Goal: Task Accomplishment & Management: Manage account settings

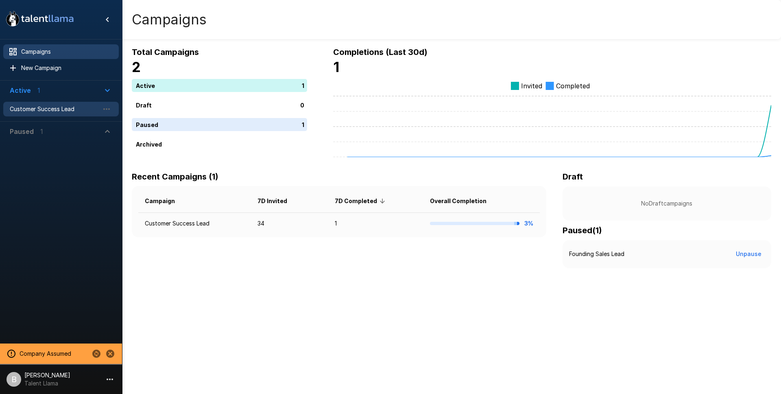
click at [56, 108] on span "Customer Success Lead" at bounding box center [54, 109] width 89 height 8
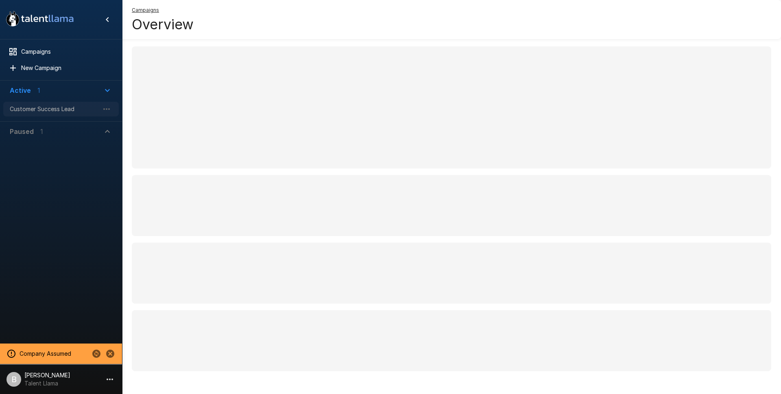
click at [56, 108] on span "Customer Success Lead" at bounding box center [54, 109] width 89 height 8
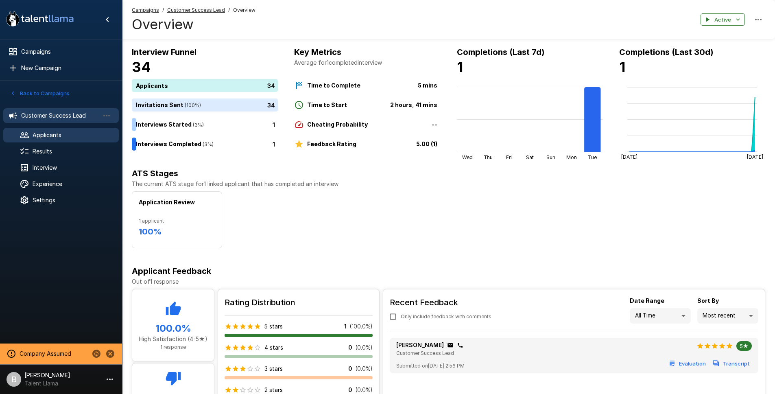
click at [65, 137] on span "Applicants" at bounding box center [73, 135] width 80 height 8
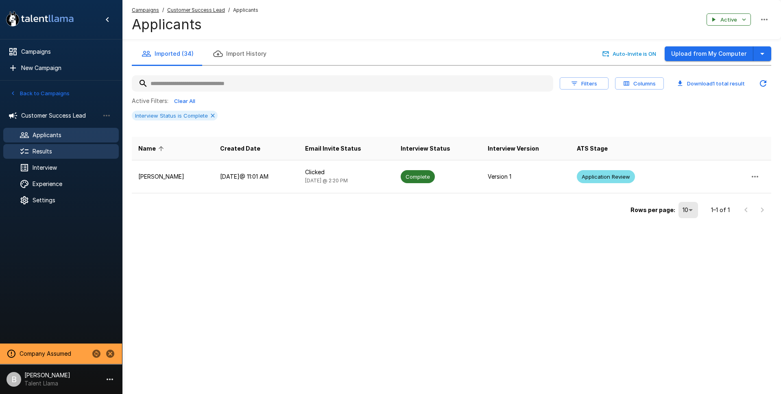
click at [58, 148] on span "Results" at bounding box center [73, 151] width 80 height 8
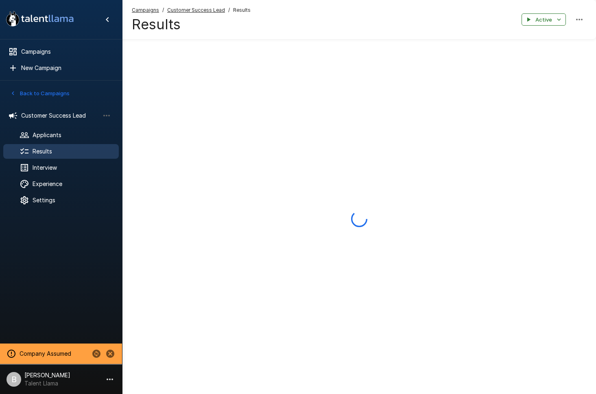
drag, startPoint x: 602, startPoint y: 68, endPoint x: 449, endPoint y: 84, distance: 153.3
click at [449, 84] on html ".st0{fill:#FFFFFF;} .st1{fill:#76a4ed;} Campaigns New Campaign Active 1 Custome…" at bounding box center [298, 180] width 596 height 394
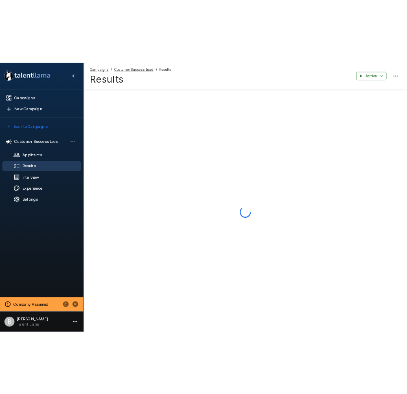
scroll to position [19, 0]
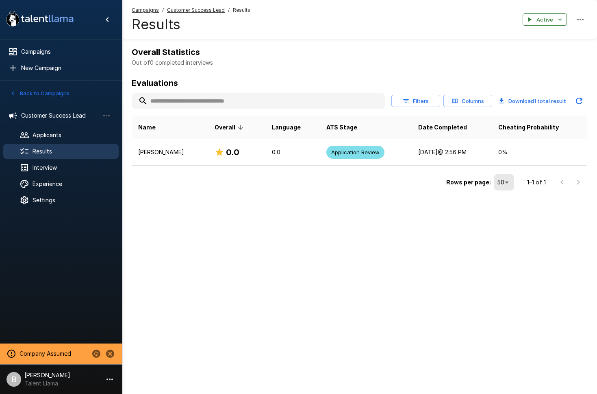
click at [264, 235] on div ".st0{fill:#FFFFFF;} .st1{fill:#76a4ed;} Campaigns New Campaign Active 1 Custome…" at bounding box center [298, 197] width 597 height 394
click at [48, 128] on div "Applicants" at bounding box center [61, 135] width 116 height 15
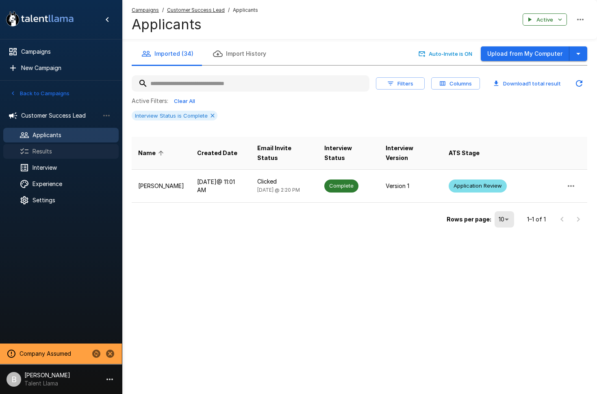
click at [46, 148] on span "Results" at bounding box center [73, 151] width 80 height 8
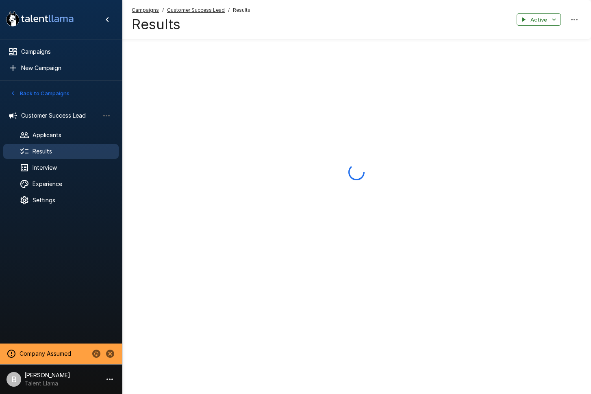
scroll to position [72, 0]
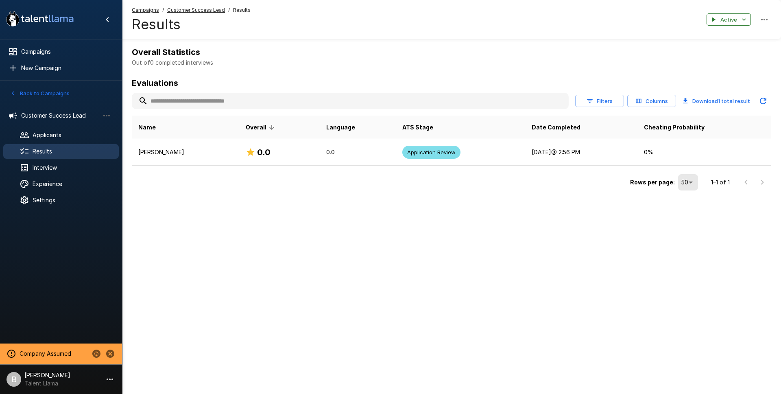
click at [208, 12] on u "Customer Success Lead" at bounding box center [196, 10] width 58 height 6
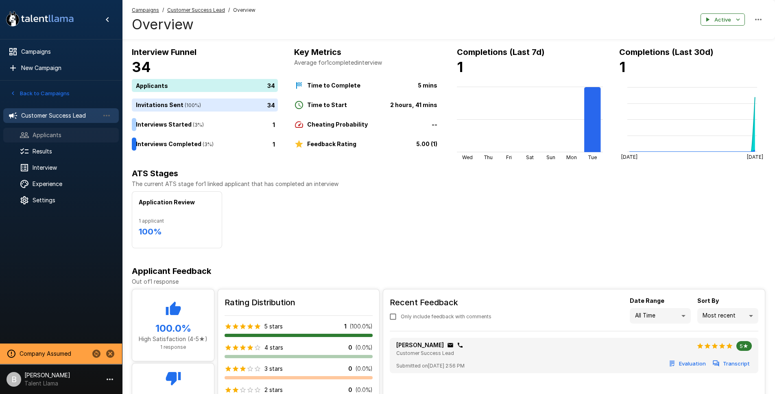
click at [52, 133] on span "Applicants" at bounding box center [73, 135] width 80 height 8
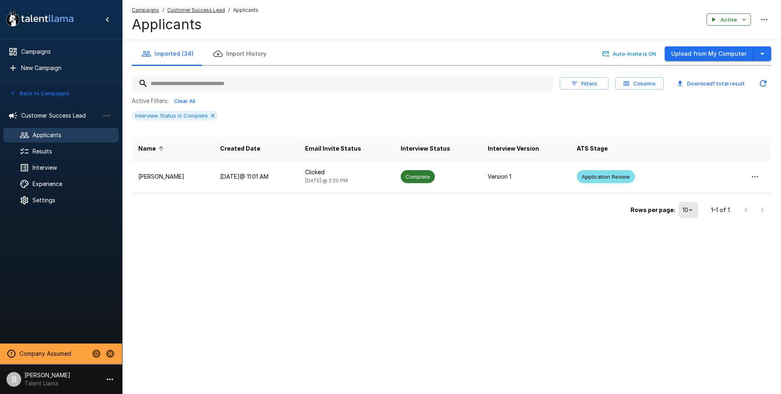
click at [597, 87] on button "Filters" at bounding box center [584, 83] width 49 height 13
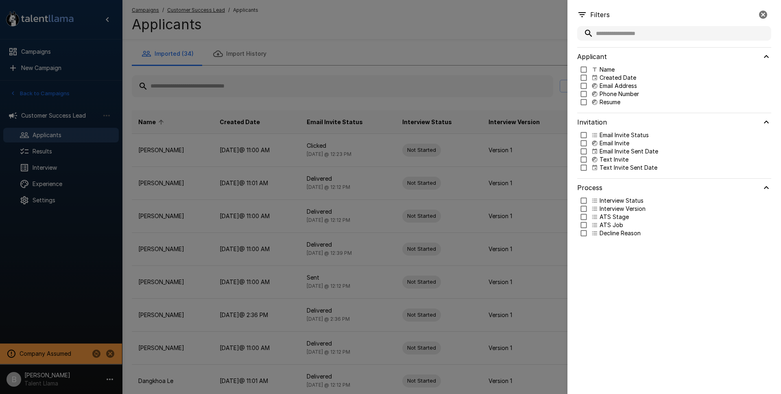
click at [368, 60] on div at bounding box center [390, 197] width 781 height 394
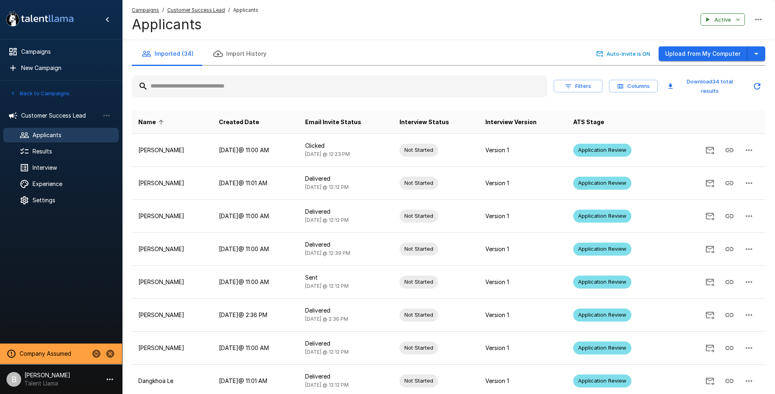
click at [239, 63] on button "Import History" at bounding box center [239, 53] width 73 height 23
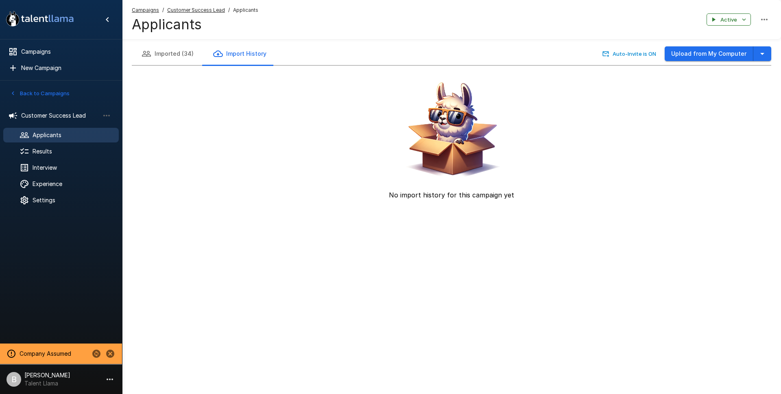
click at [188, 55] on button "Imported (34)" at bounding box center [168, 53] width 72 height 23
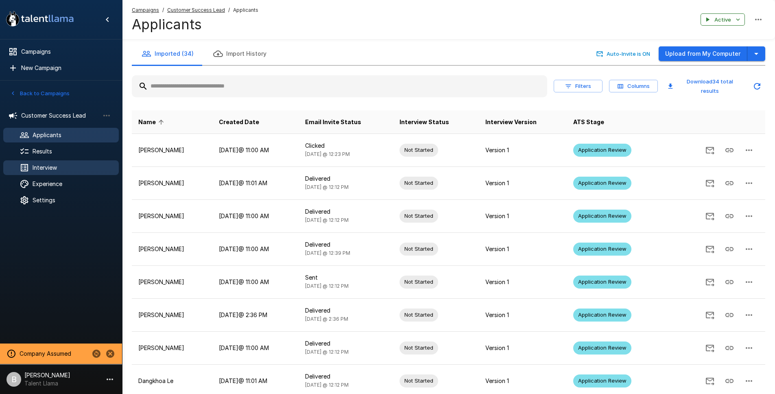
click at [59, 166] on span "Interview" at bounding box center [73, 167] width 80 height 8
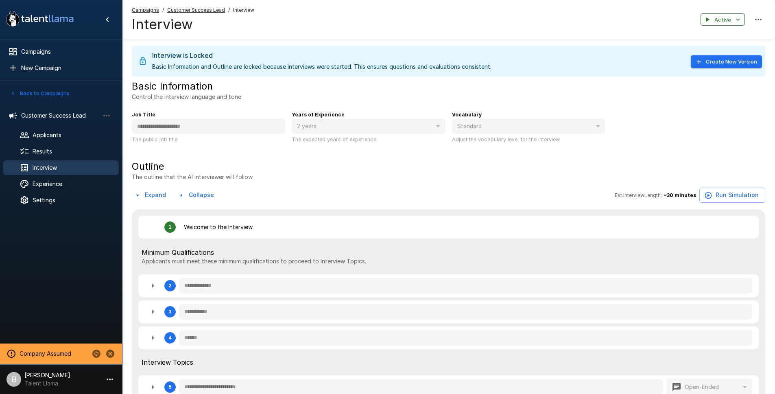
type textarea "*"
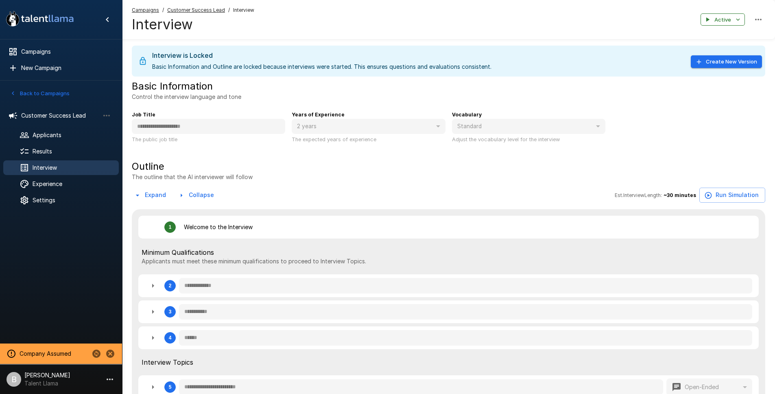
type textarea "*"
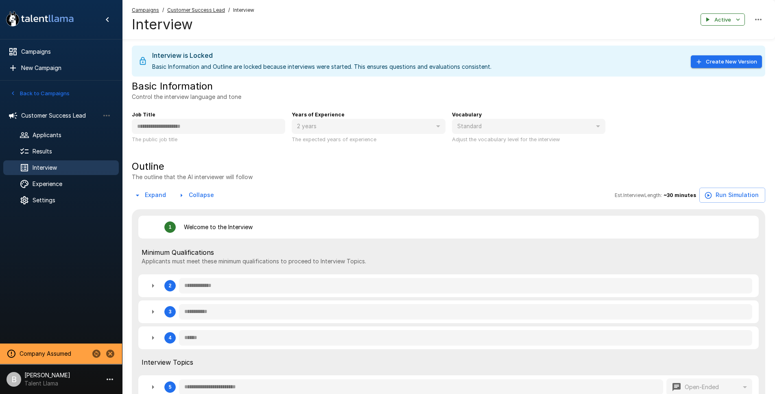
type textarea "*"
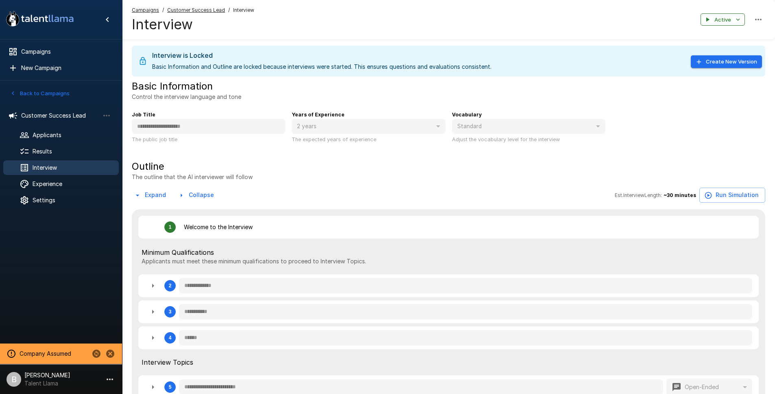
type textarea "*"
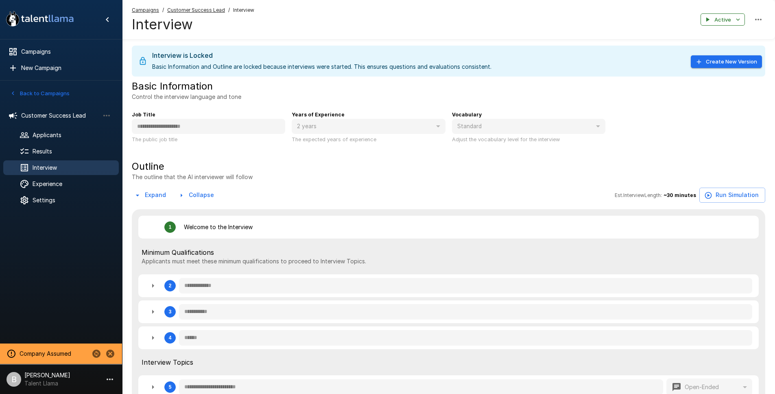
type textarea "*"
click at [54, 151] on span "Results" at bounding box center [73, 151] width 80 height 8
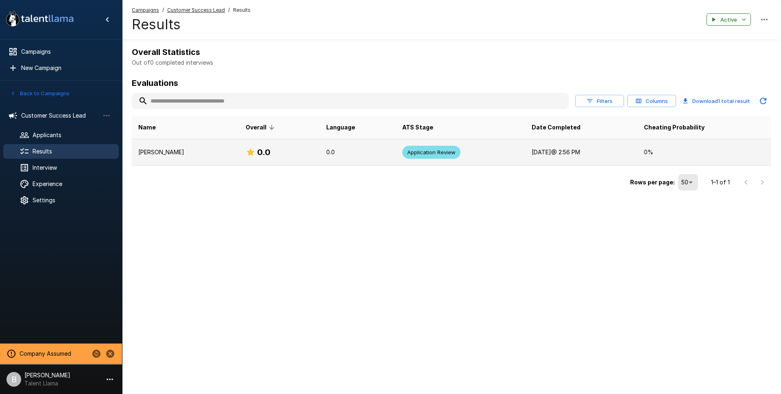
click at [185, 149] on p "[PERSON_NAME]" at bounding box center [185, 152] width 94 height 8
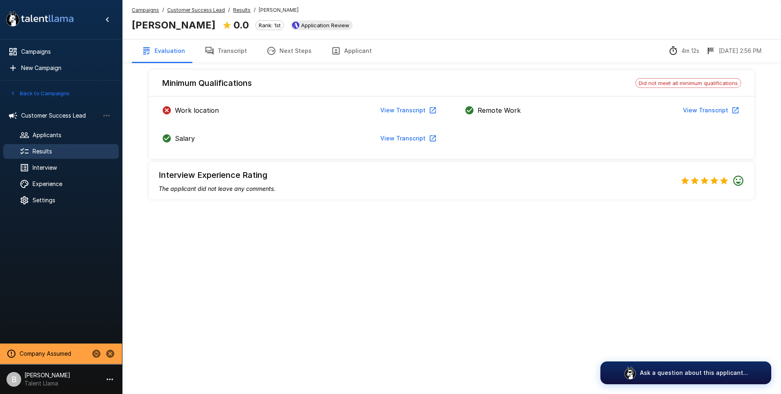
click at [400, 113] on button "View Transcript" at bounding box center [407, 110] width 61 height 15
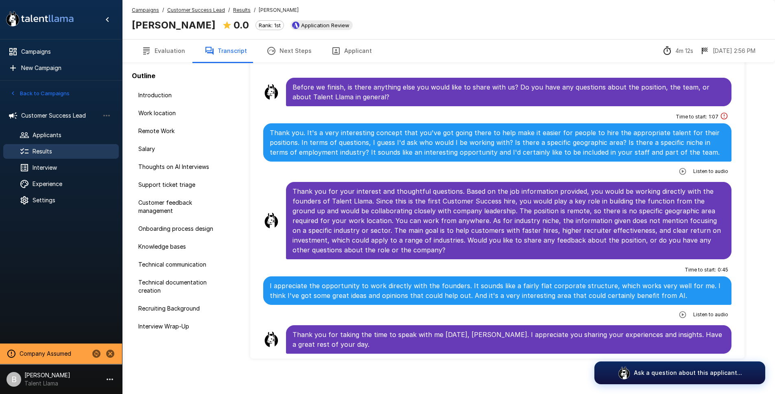
scroll to position [37, 0]
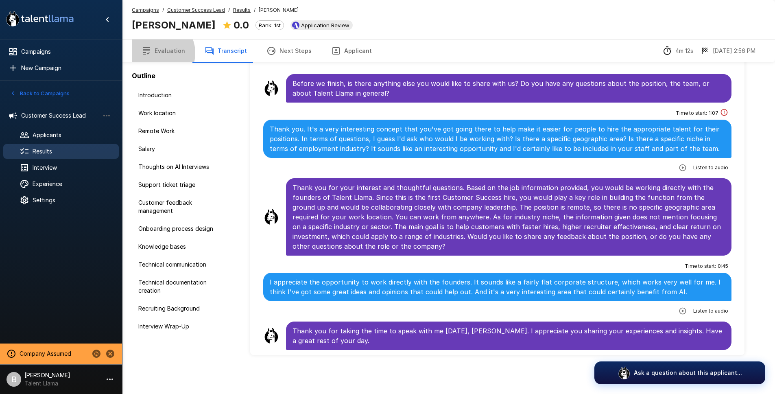
click at [156, 53] on button "Evaluation" at bounding box center [163, 50] width 63 height 23
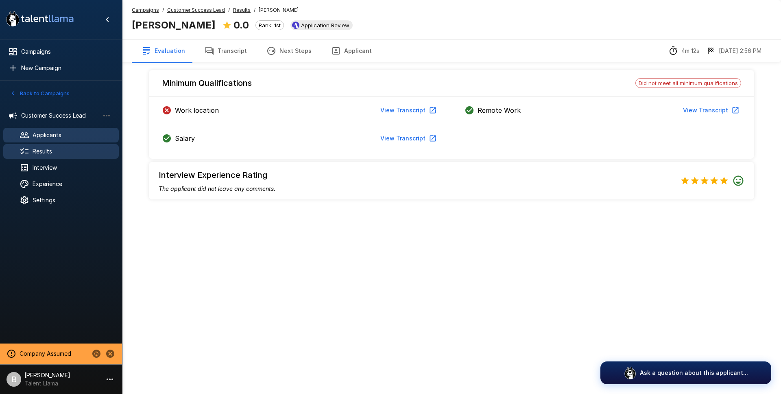
click at [48, 131] on span "Applicants" at bounding box center [73, 135] width 80 height 8
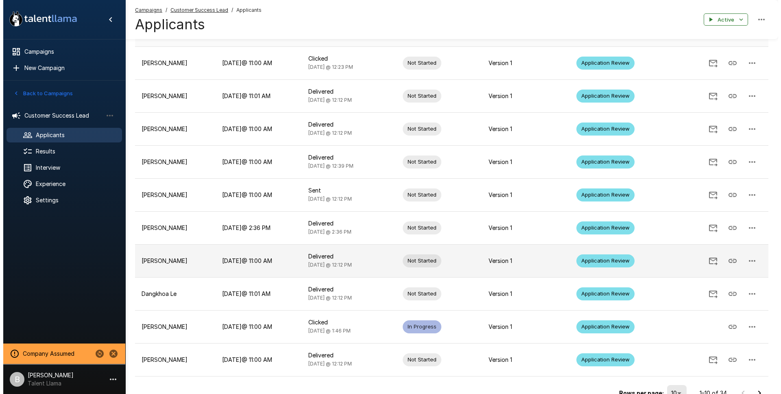
scroll to position [124, 0]
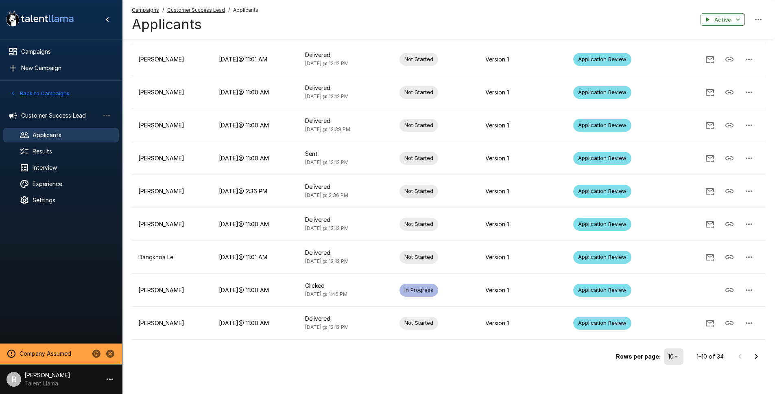
click at [673, 270] on body ".st0{fill:#FFFFFF;} .st1{fill:#76a4ed;} Campaigns New Campaign Active 1 Custome…" at bounding box center [387, 73] width 775 height 394
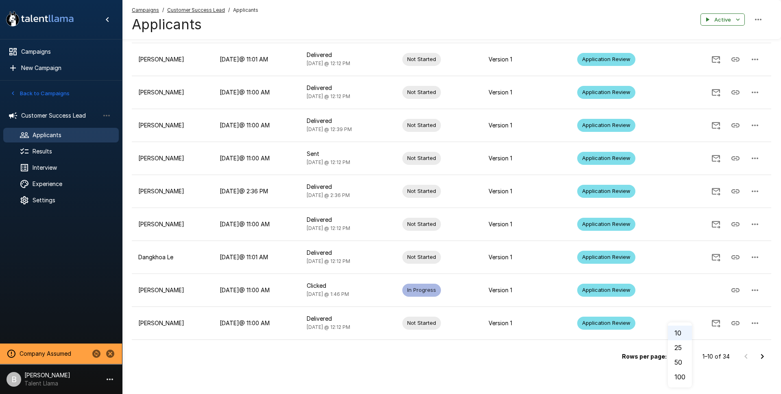
click at [676, 375] on li "100" at bounding box center [680, 376] width 24 height 15
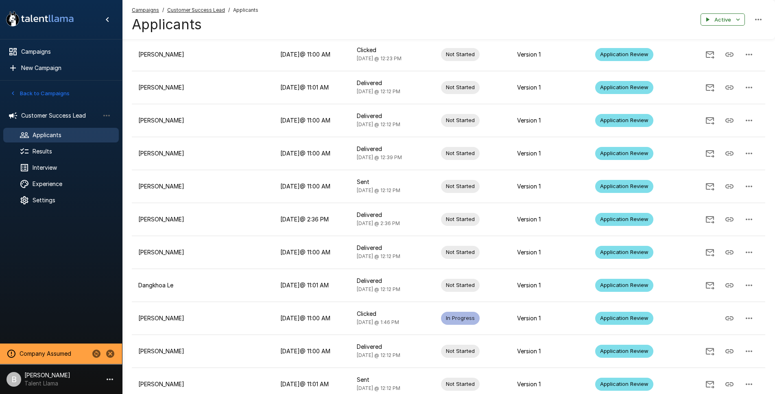
scroll to position [78, 0]
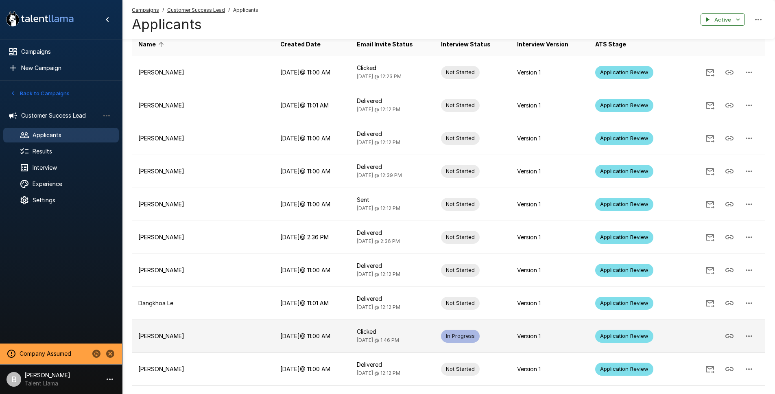
click at [228, 333] on p "Daviyion Johnson" at bounding box center [202, 336] width 129 height 8
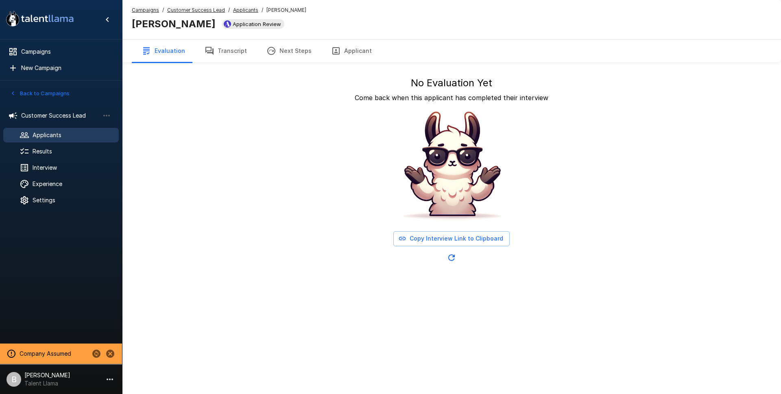
drag, startPoint x: 239, startPoint y: 60, endPoint x: 238, endPoint y: 52, distance: 7.9
click at [239, 60] on button "Transcript" at bounding box center [226, 50] width 62 height 23
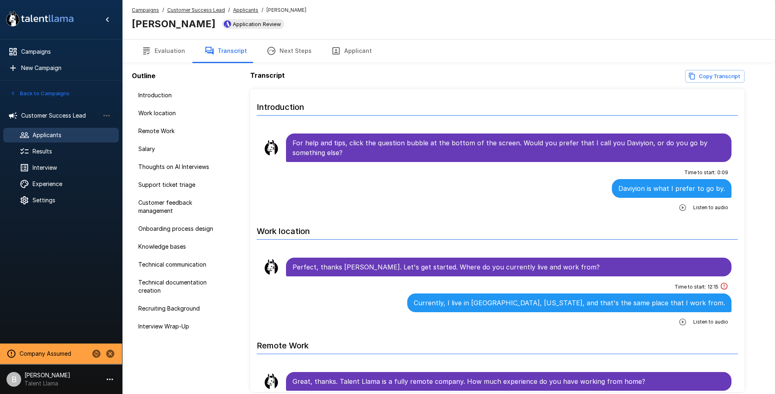
click at [237, 49] on button "Transcript" at bounding box center [226, 50] width 62 height 23
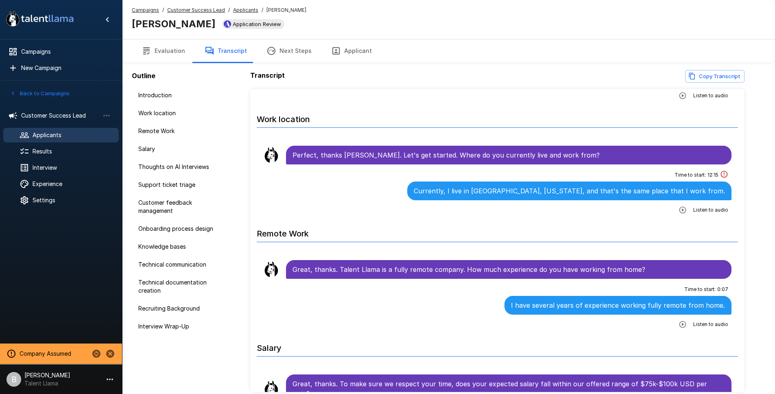
scroll to position [147, 0]
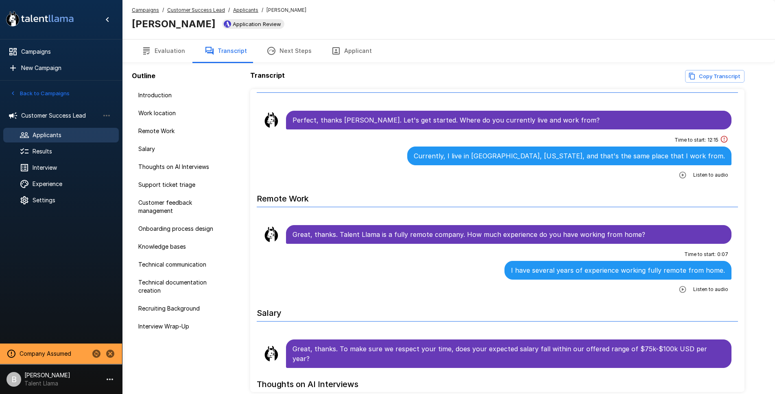
click at [686, 288] on div "Listen to audio" at bounding box center [701, 289] width 53 height 15
click at [681, 288] on icon "button" at bounding box center [682, 289] width 8 height 8
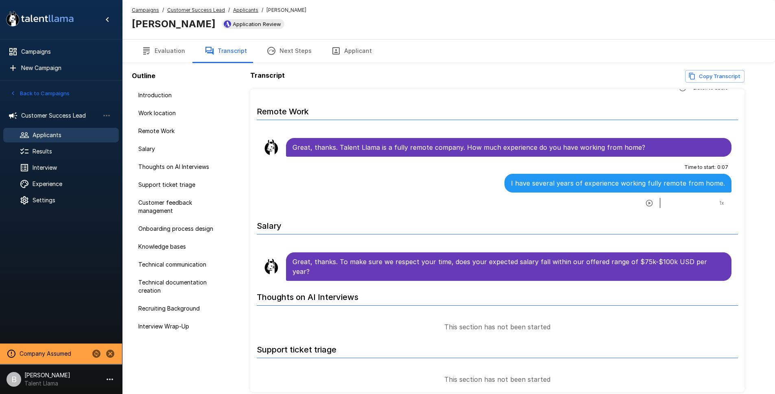
scroll to position [0, 0]
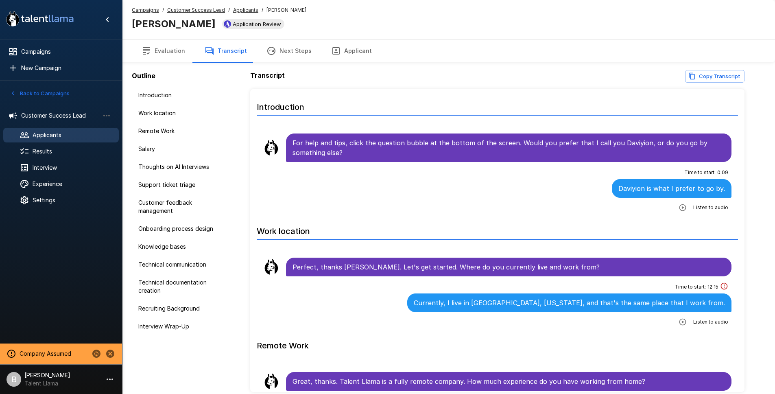
click at [243, 9] on u "Applicants" at bounding box center [245, 10] width 25 height 6
